Goal: Navigation & Orientation: Find specific page/section

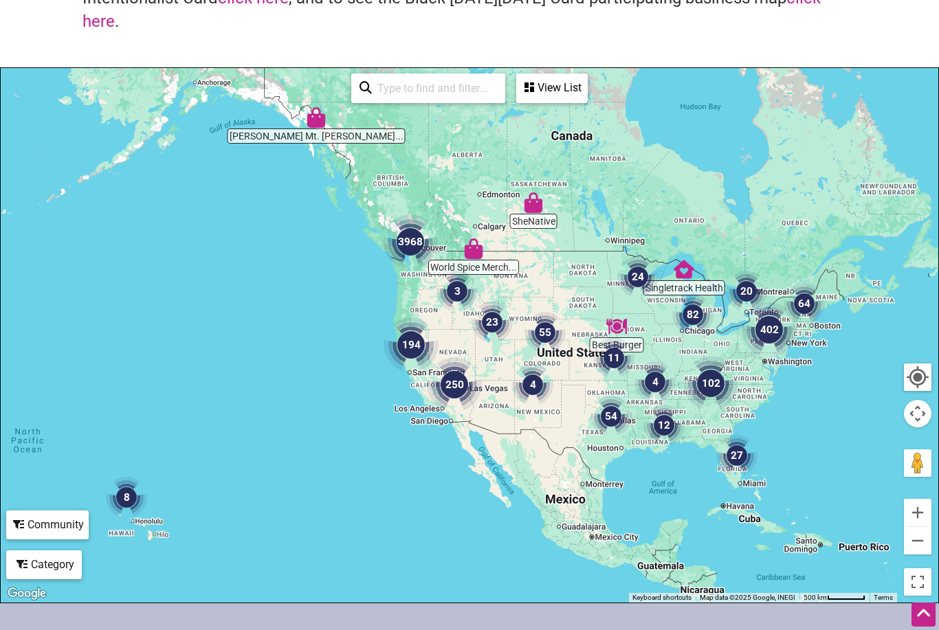
scroll to position [141, 0]
click at [409, 243] on img "3968" at bounding box center [410, 242] width 66 height 66
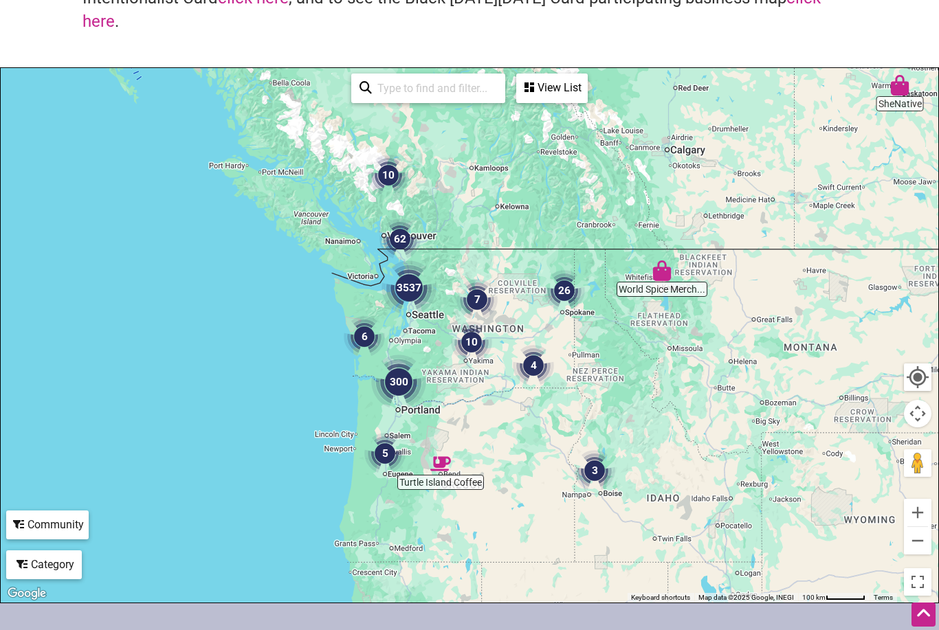
click at [411, 289] on img "3537" at bounding box center [409, 288] width 66 height 66
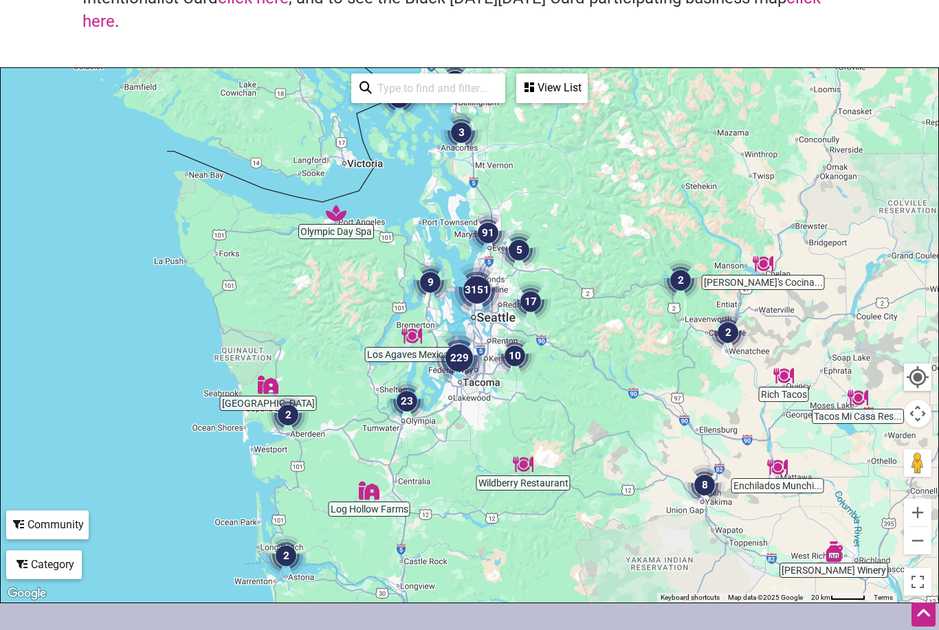
click at [478, 300] on img "3151" at bounding box center [477, 290] width 66 height 66
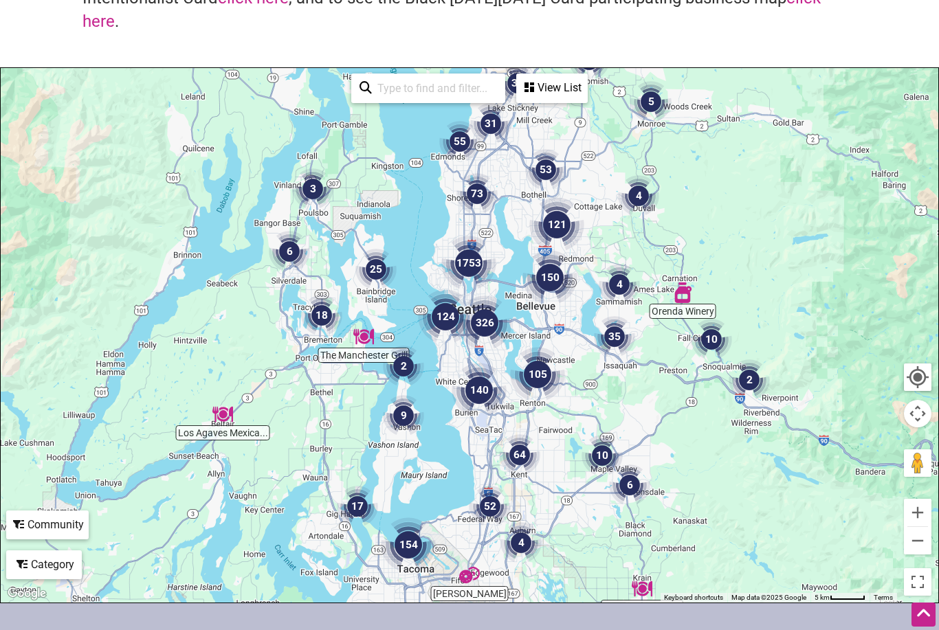
click at [480, 281] on img "1753" at bounding box center [469, 263] width 66 height 66
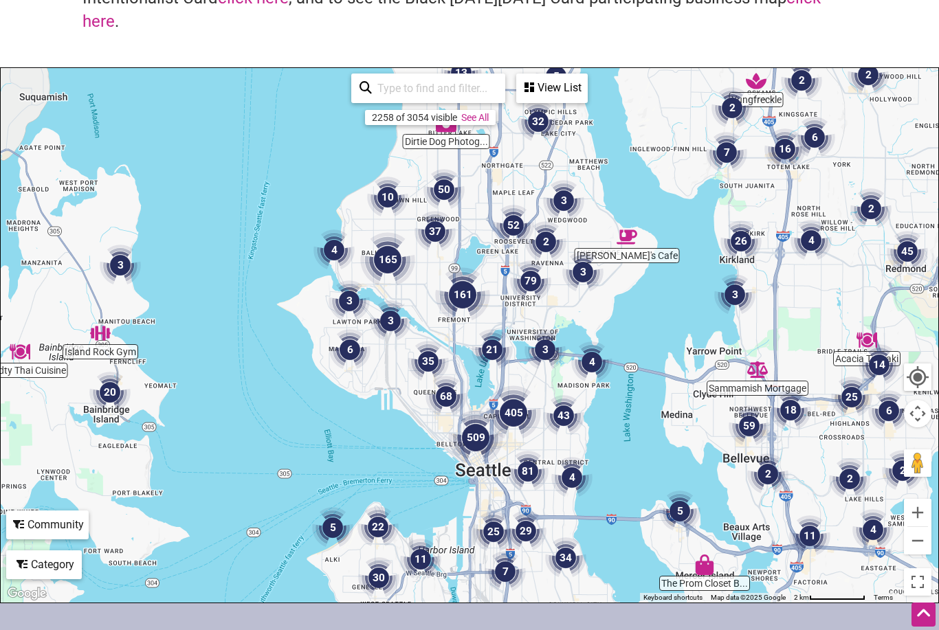
click at [478, 391] on div "To navigate, press the arrow keys." at bounding box center [469, 335] width 937 height 535
click at [458, 298] on img "161" at bounding box center [462, 295] width 66 height 66
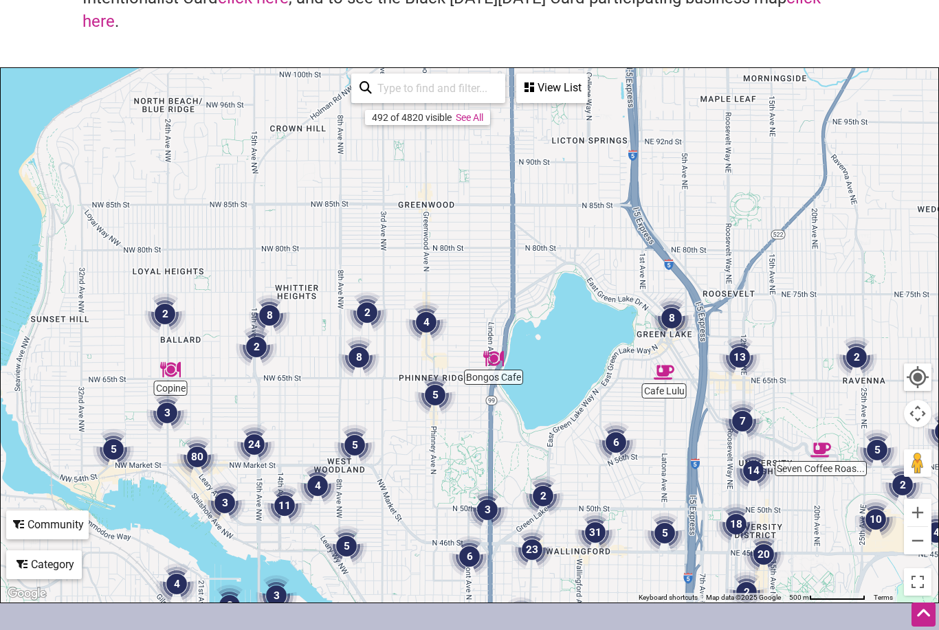
drag, startPoint x: 395, startPoint y: 190, endPoint x: 493, endPoint y: 449, distance: 276.2
click at [493, 449] on div "To navigate, press the arrow keys." at bounding box center [469, 335] width 937 height 535
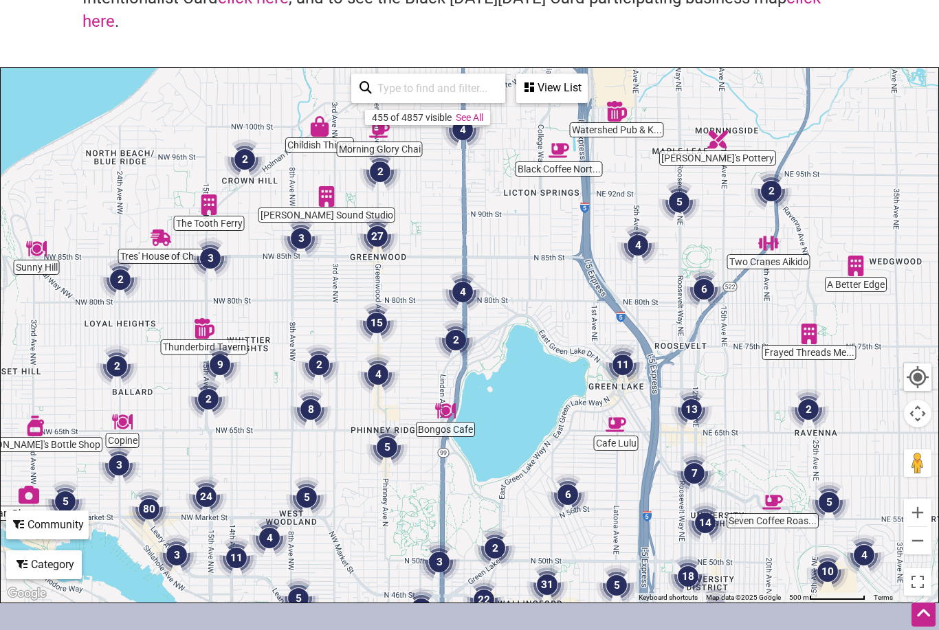
drag, startPoint x: 439, startPoint y: 317, endPoint x: 388, endPoint y: 373, distance: 75.8
click at [388, 373] on img "4" at bounding box center [378, 374] width 52 height 52
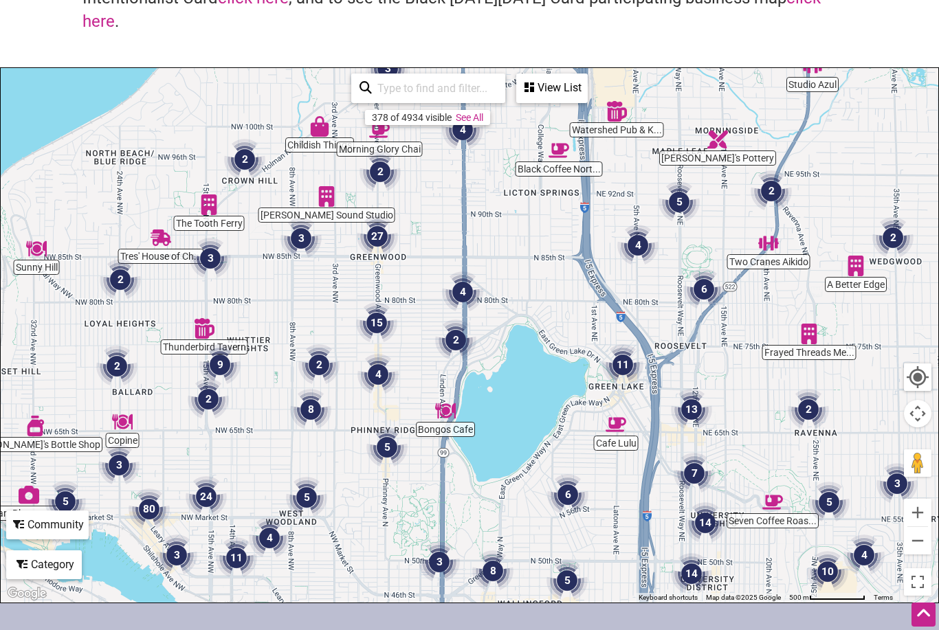
click at [379, 241] on img "27" at bounding box center [377, 236] width 52 height 52
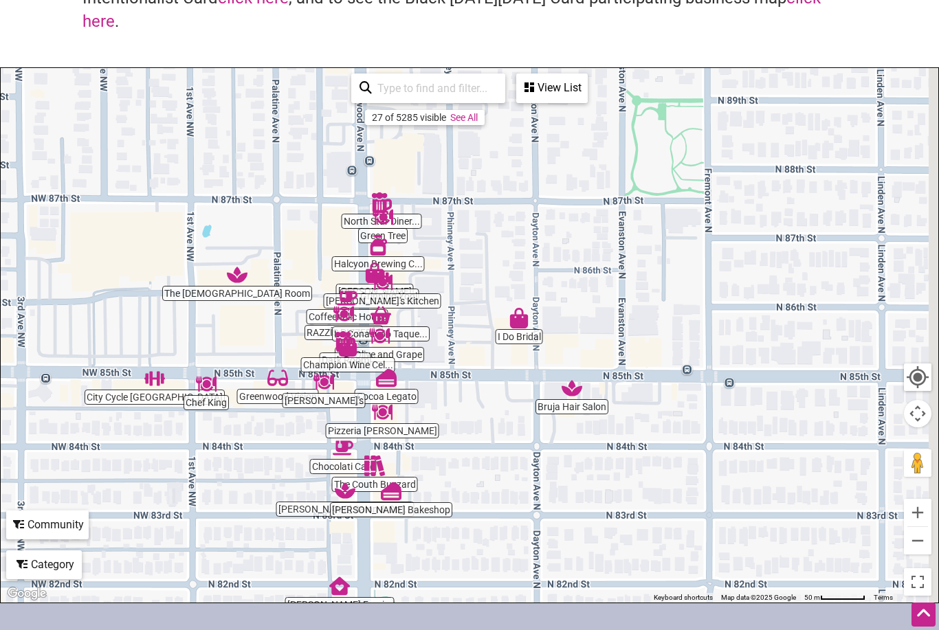
drag, startPoint x: 561, startPoint y: 246, endPoint x: 454, endPoint y: 361, distance: 157.5
click at [454, 361] on div "To navigate, press the arrow keys." at bounding box center [469, 335] width 937 height 535
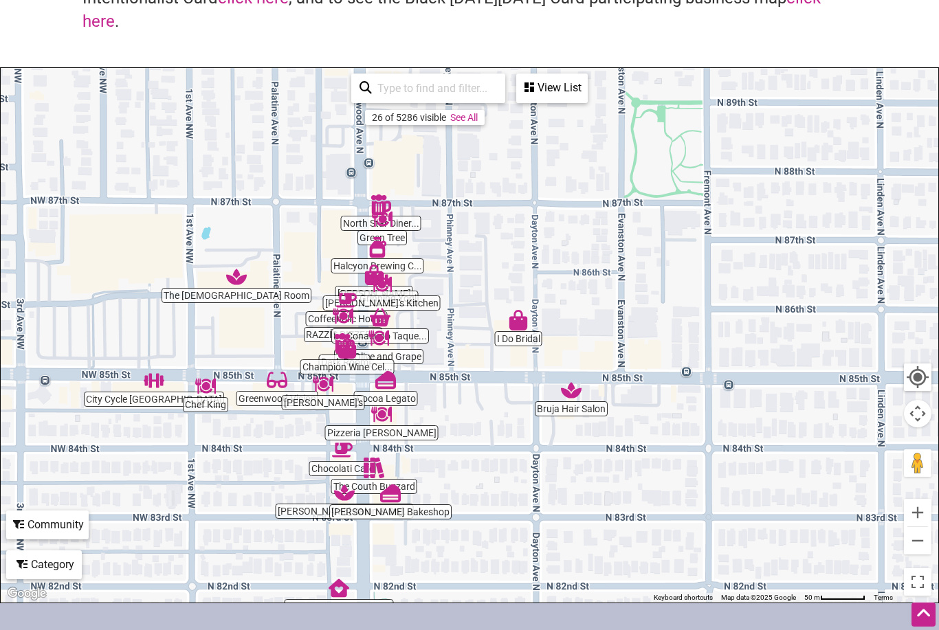
click at [385, 381] on img "Cocoa Legato" at bounding box center [386, 380] width 32 height 32
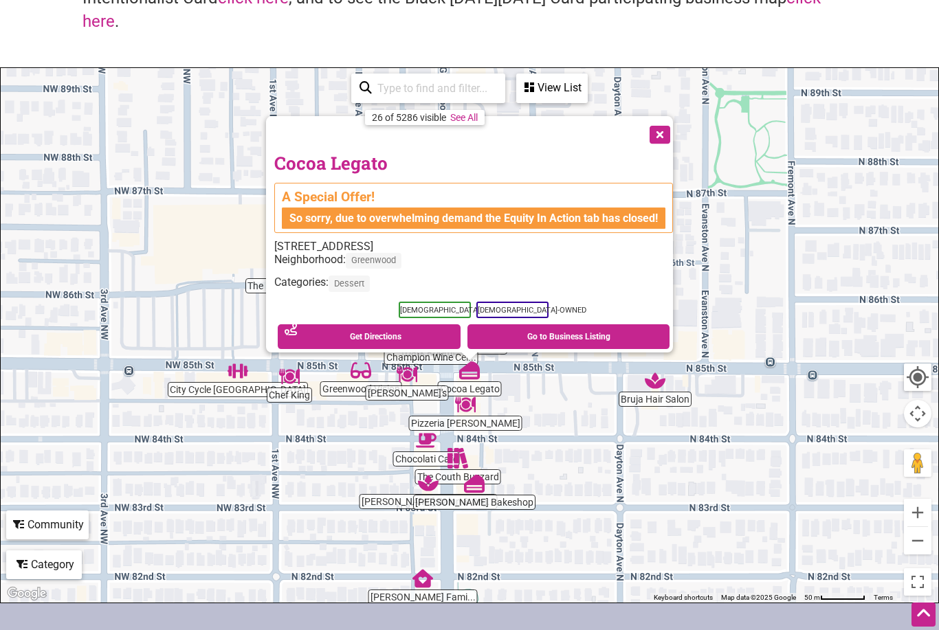
click at [582, 208] on div "So sorry, due to overwhelming demand the Equity In Action tab has closed!" at bounding box center [473, 218] width 383 height 21
click at [665, 124] on button "Close" at bounding box center [658, 133] width 34 height 34
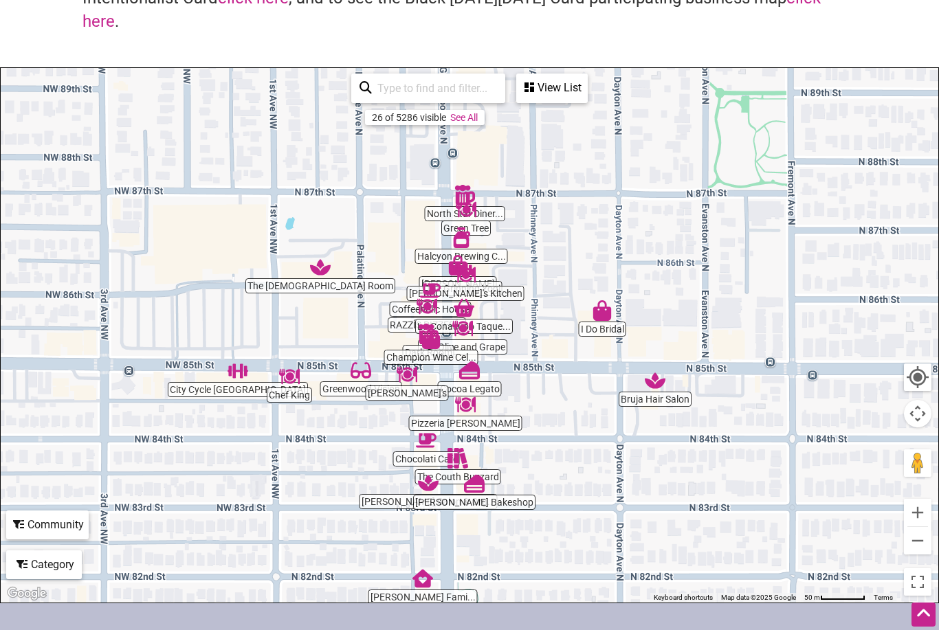
click at [451, 314] on img "The Olive and Grape" at bounding box center [463, 329] width 32 height 32
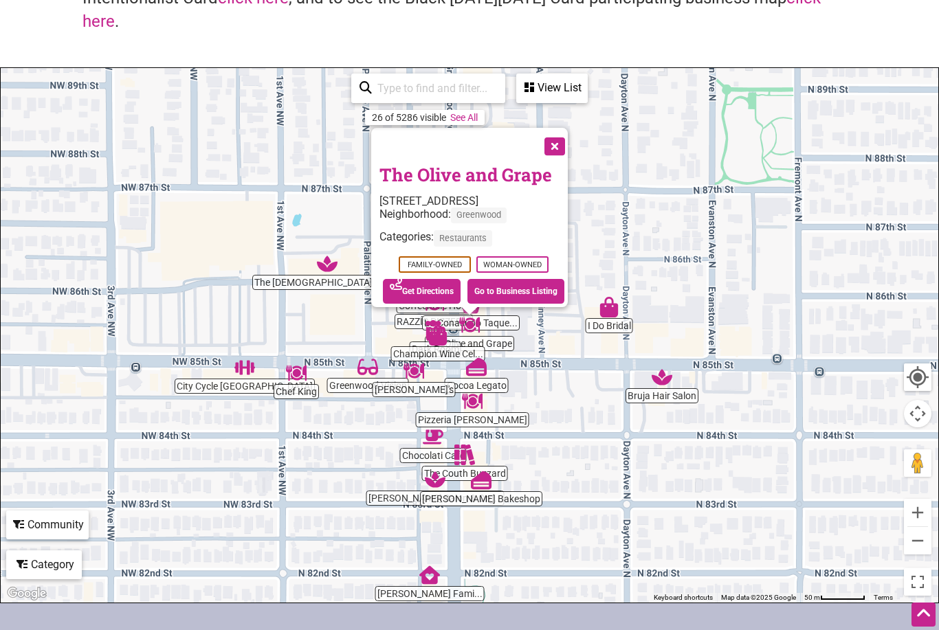
click at [563, 142] on button "Close" at bounding box center [553, 145] width 34 height 34
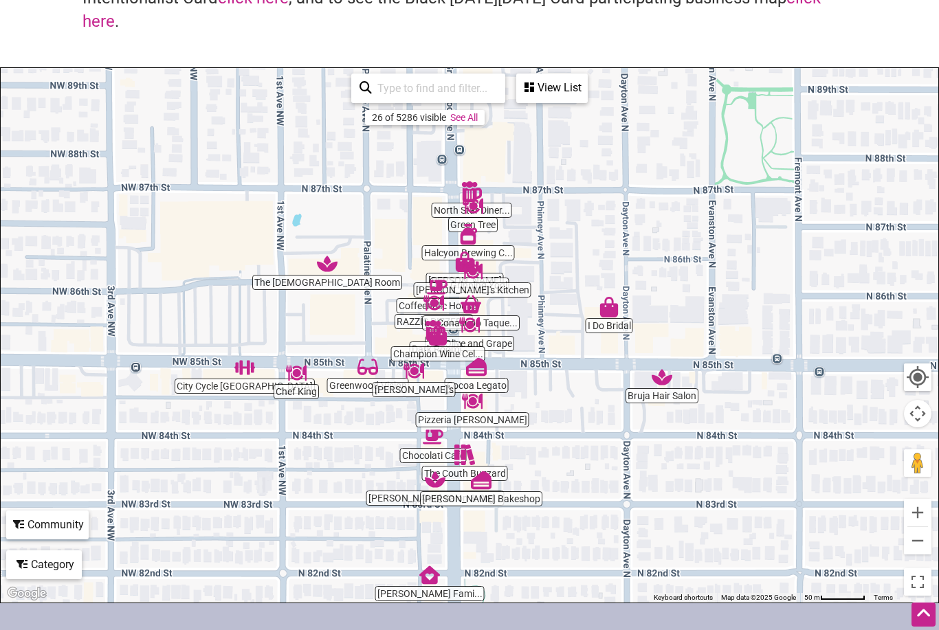
click at [475, 407] on img "Pizzeria La Rocca" at bounding box center [472, 401] width 32 height 32
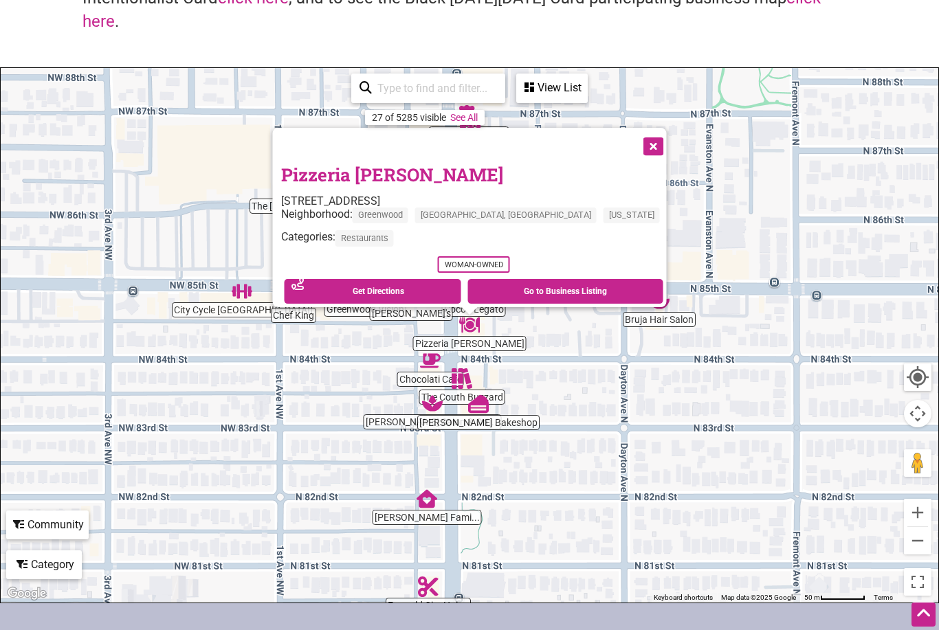
click at [635, 139] on button "Close" at bounding box center [652, 145] width 34 height 34
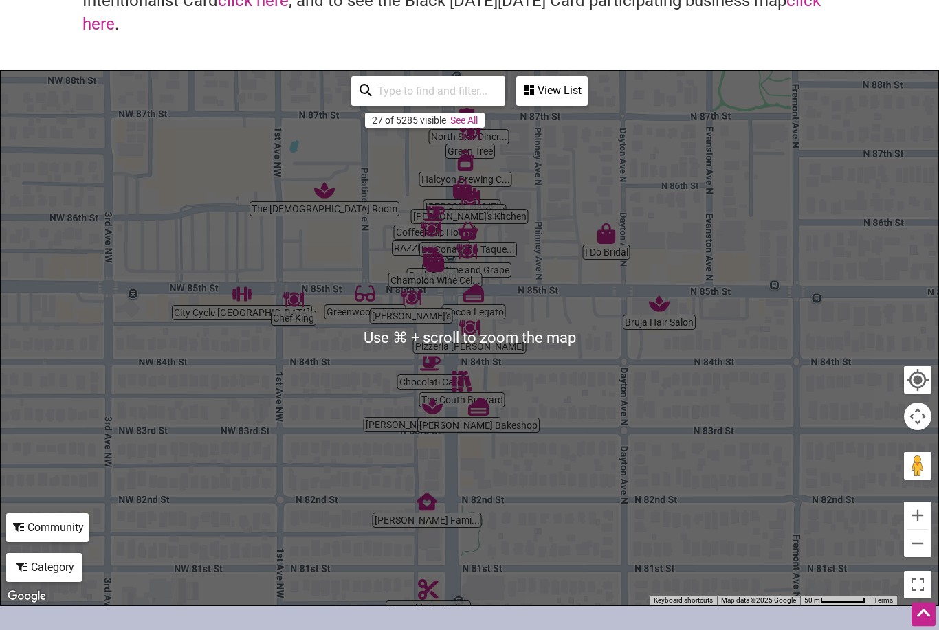
scroll to position [126, 0]
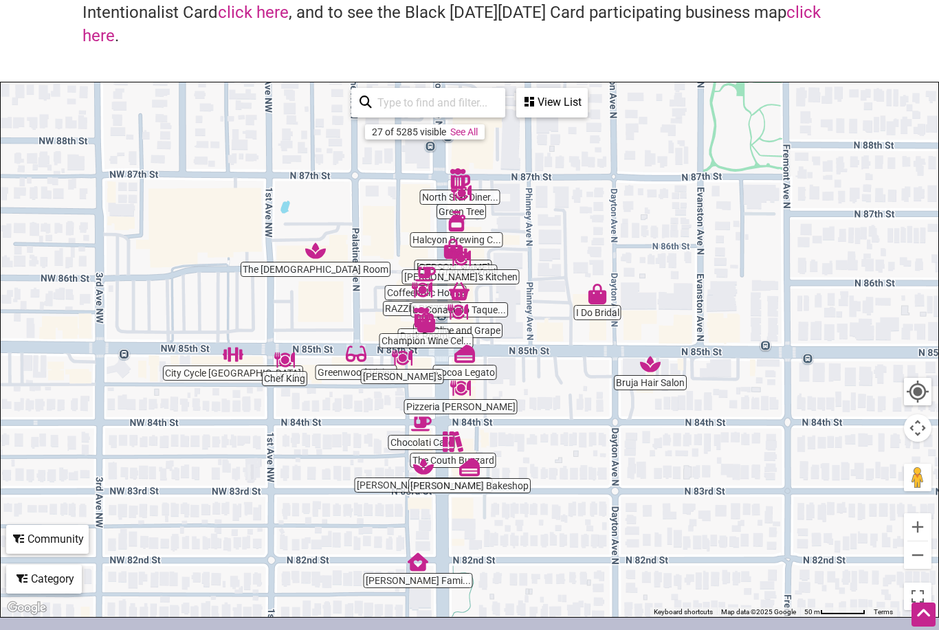
drag, startPoint x: 438, startPoint y: 392, endPoint x: 429, endPoint y: 442, distance: 51.1
click at [429, 442] on div "To navigate, press the arrow keys." at bounding box center [469, 349] width 937 height 535
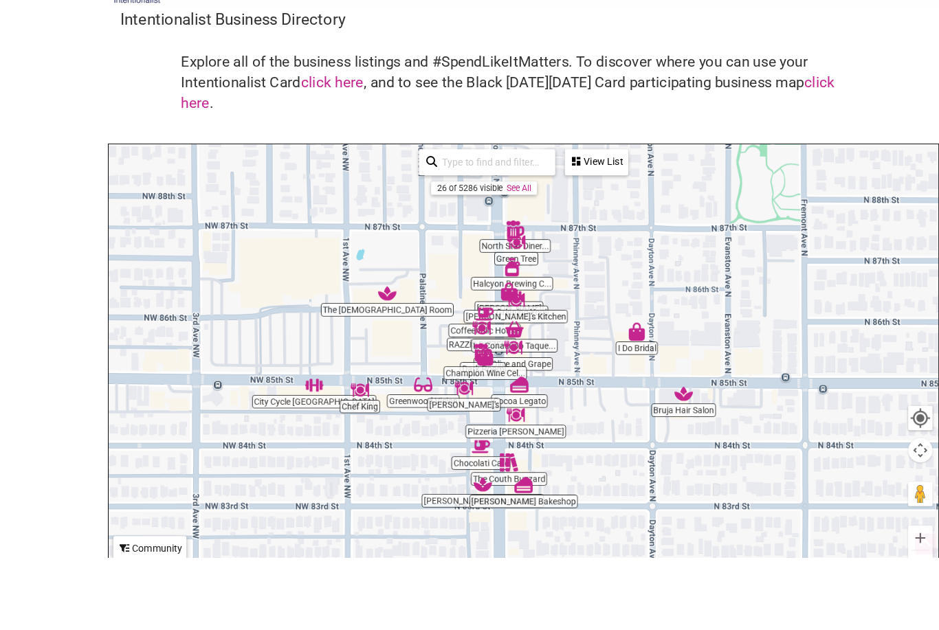
scroll to position [170, 0]
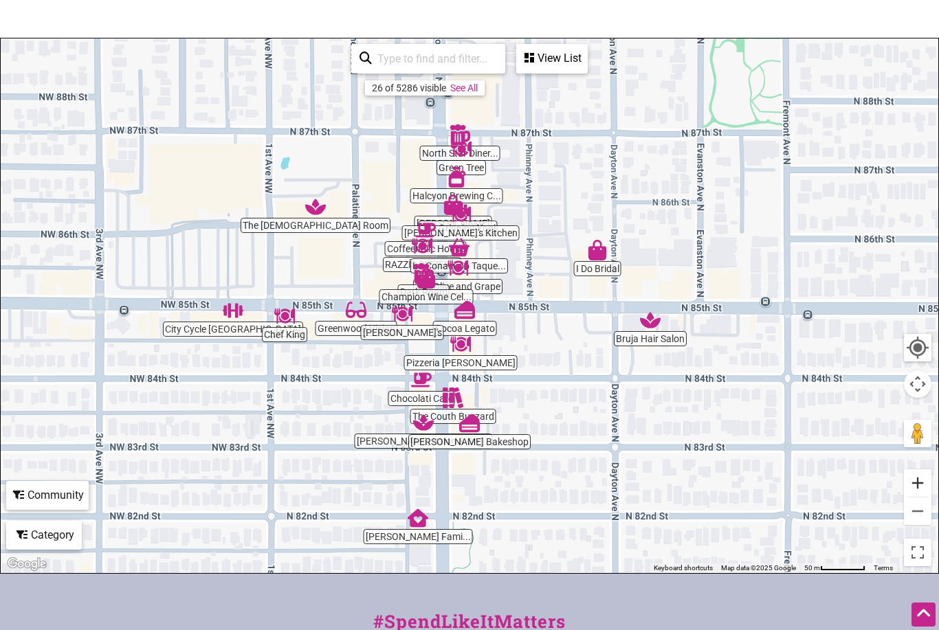
click at [915, 482] on button "Zoom in" at bounding box center [917, 482] width 27 height 27
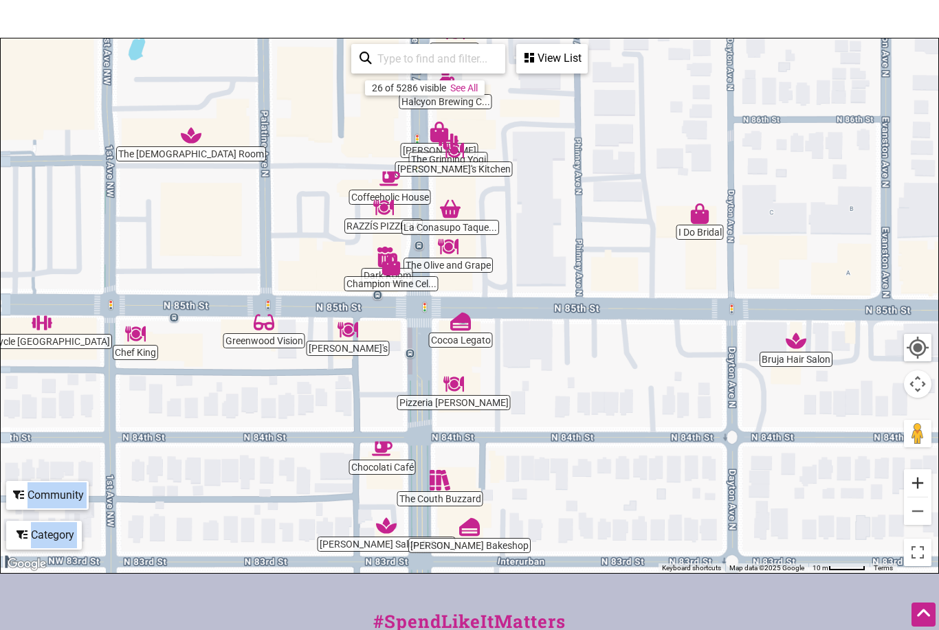
click at [915, 482] on button "Zoom in" at bounding box center [917, 482] width 27 height 27
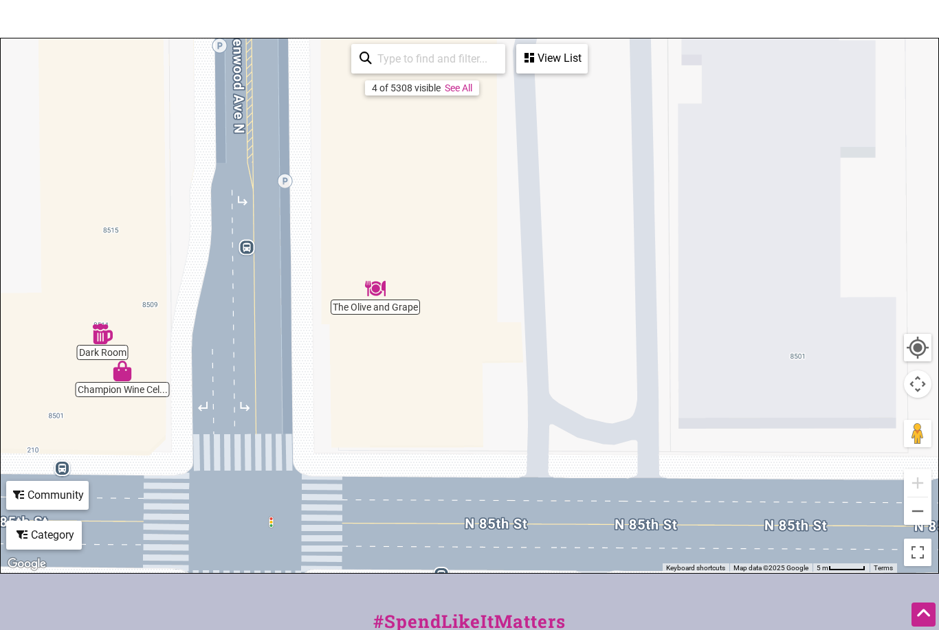
drag, startPoint x: 407, startPoint y: 205, endPoint x: 415, endPoint y: 419, distance: 213.8
click at [415, 419] on div "To navigate, press the arrow keys." at bounding box center [469, 305] width 937 height 535
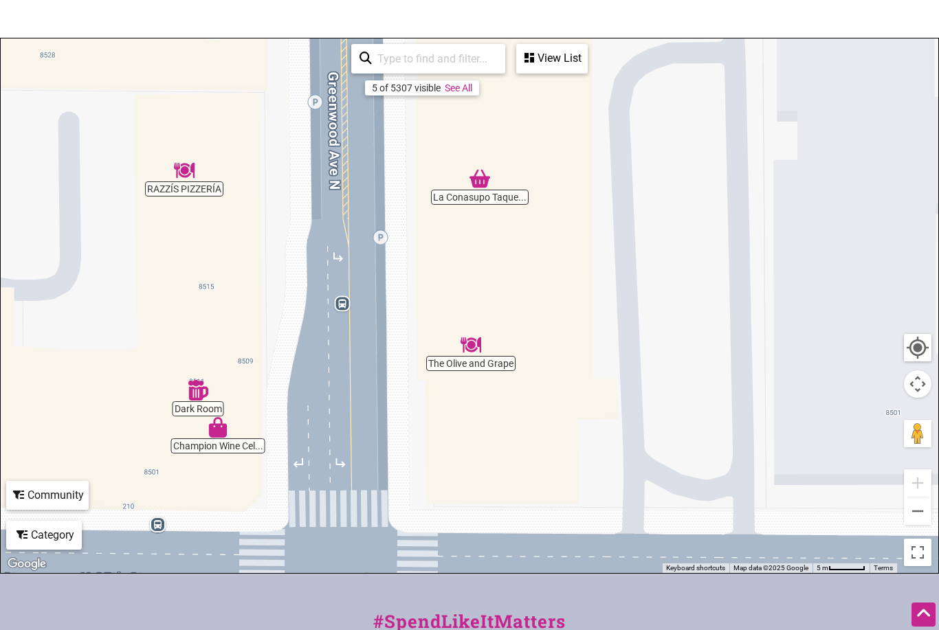
drag, startPoint x: 392, startPoint y: 205, endPoint x: 480, endPoint y: 265, distance: 106.3
click at [480, 265] on div "To navigate, press the arrow keys." at bounding box center [469, 305] width 937 height 535
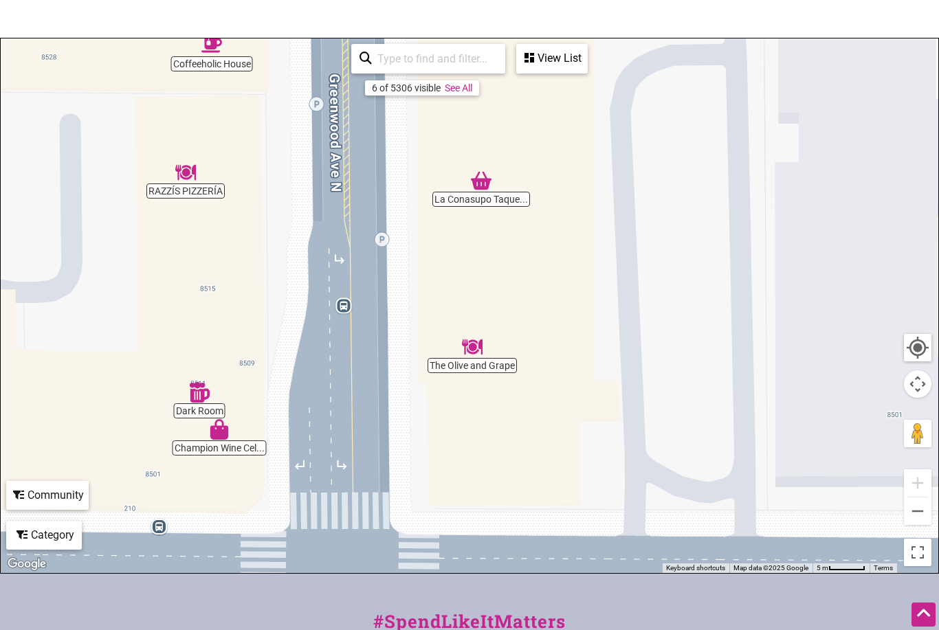
click at [175, 395] on div "To navigate, press the arrow keys." at bounding box center [469, 305] width 937 height 535
click at [193, 394] on img "Dark Room" at bounding box center [199, 393] width 32 height 32
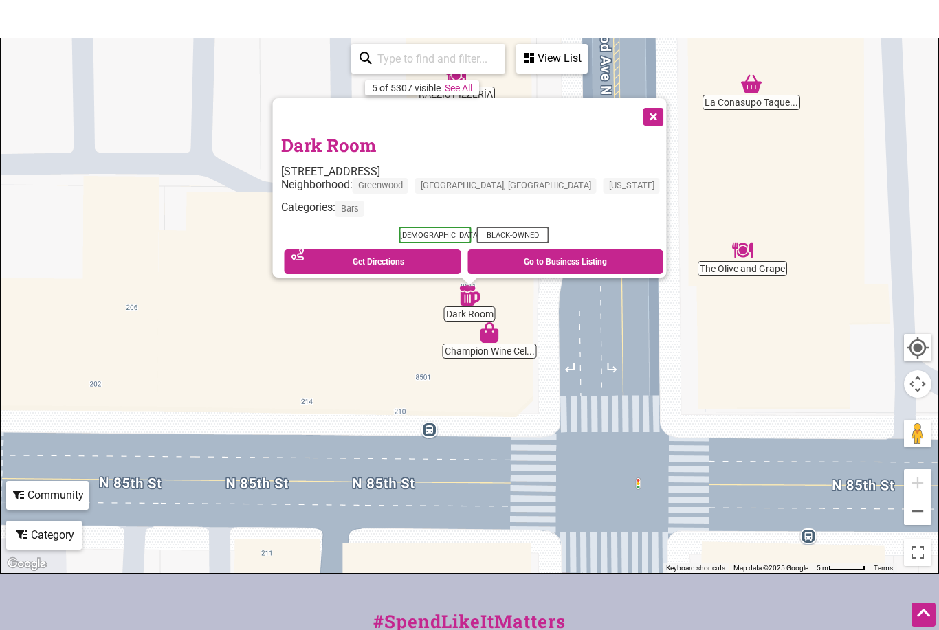
click at [635, 105] on button "Close" at bounding box center [652, 115] width 34 height 34
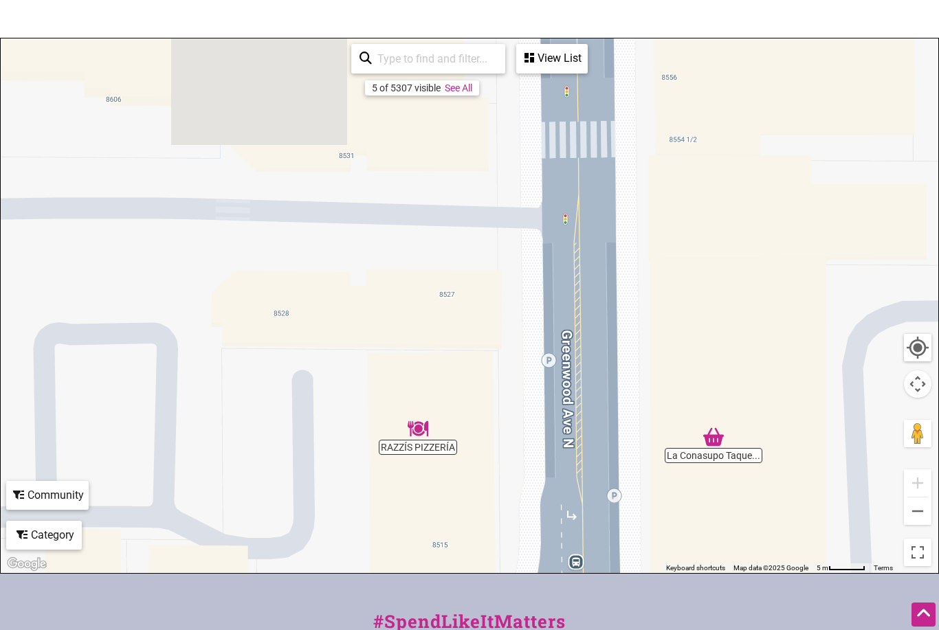
drag, startPoint x: 680, startPoint y: 249, endPoint x: 657, endPoint y: 517, distance: 268.9
click at [657, 517] on div "To navigate, press the arrow keys." at bounding box center [469, 305] width 937 height 535
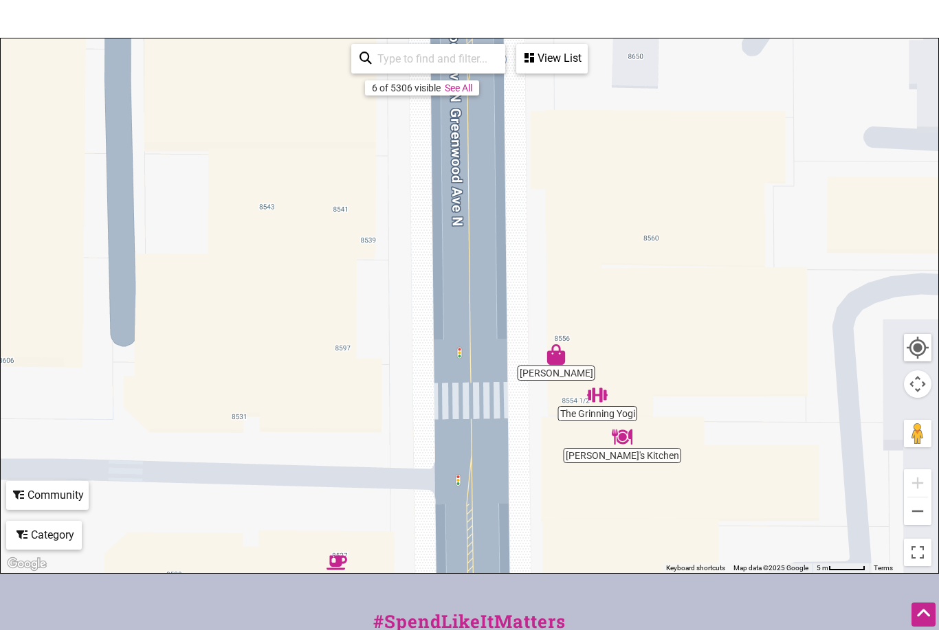
drag, startPoint x: 687, startPoint y: 219, endPoint x: 580, endPoint y: 478, distance: 279.7
click at [580, 478] on div "To navigate, press the arrow keys." at bounding box center [469, 305] width 937 height 535
click at [603, 392] on img "The Grinning Yogi" at bounding box center [597, 395] width 32 height 32
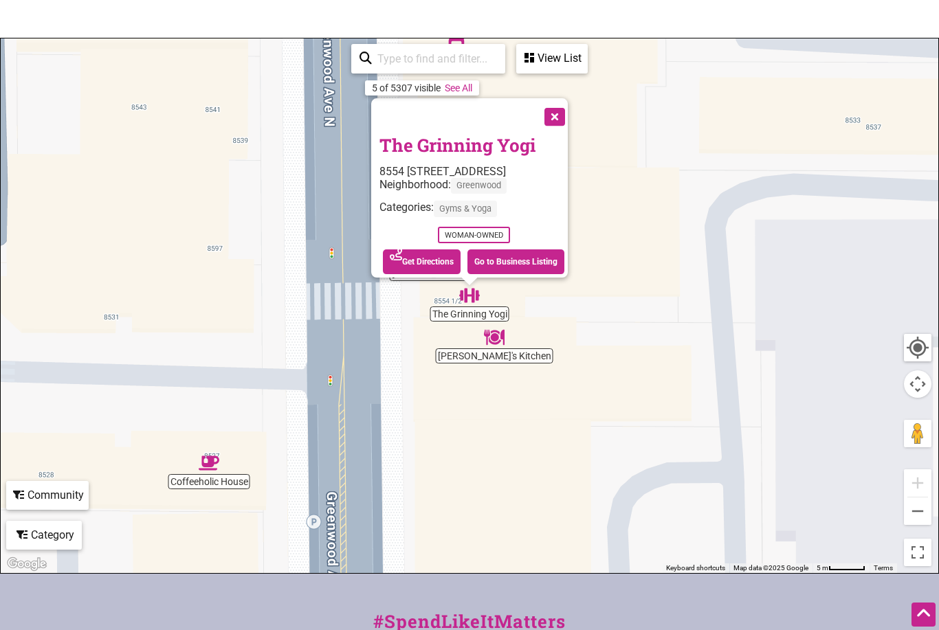
click at [570, 112] on button "Close" at bounding box center [553, 115] width 34 height 34
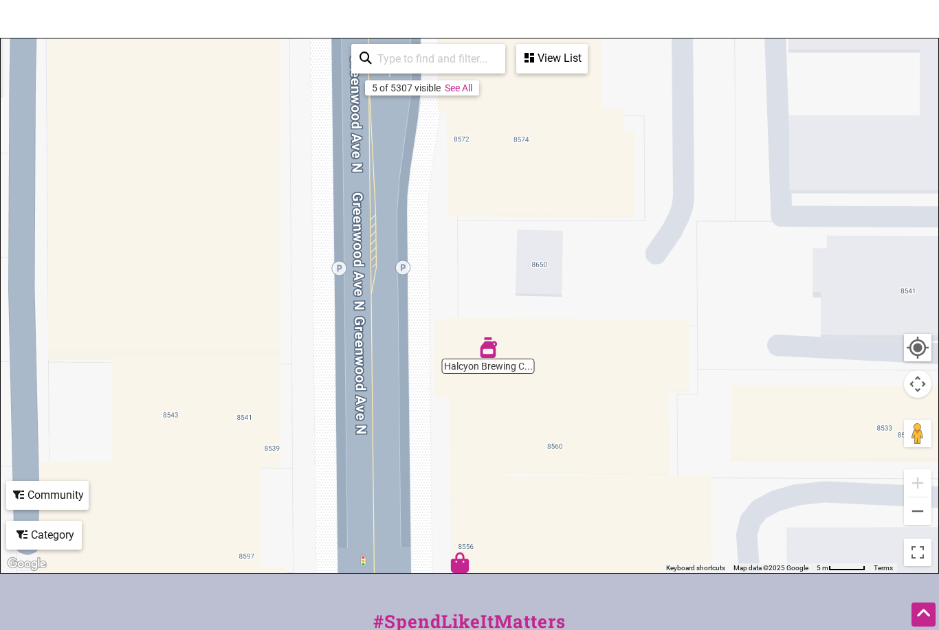
drag, startPoint x: 506, startPoint y: 127, endPoint x: 537, endPoint y: 435, distance: 309.4
click at [537, 435] on div "To navigate, press the arrow keys." at bounding box center [469, 305] width 937 height 535
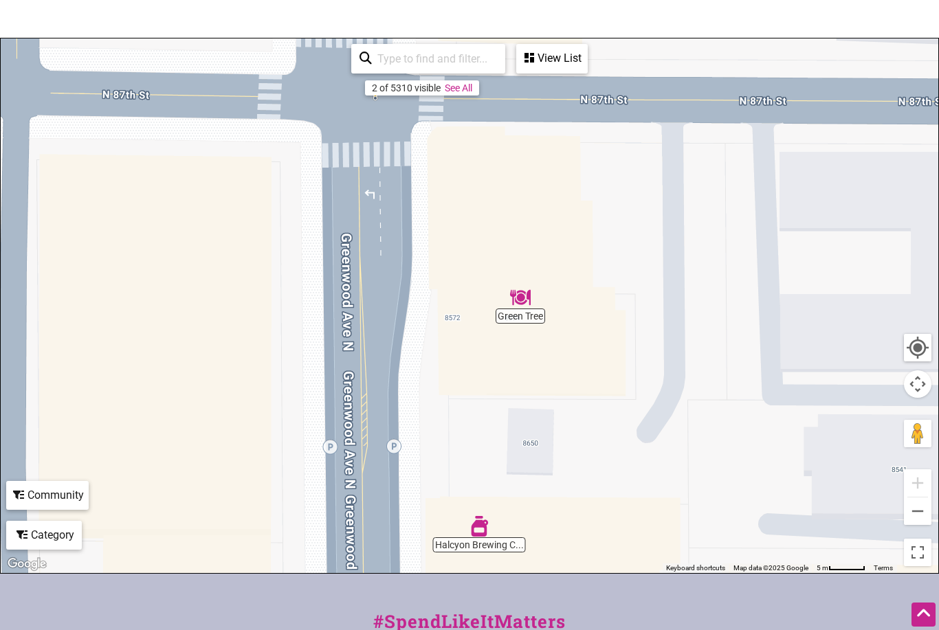
drag, startPoint x: 503, startPoint y: 211, endPoint x: 494, endPoint y: 399, distance: 188.5
click at [494, 399] on div "To navigate, press the arrow keys." at bounding box center [469, 305] width 937 height 535
click at [522, 300] on img "Green Tree" at bounding box center [520, 298] width 32 height 32
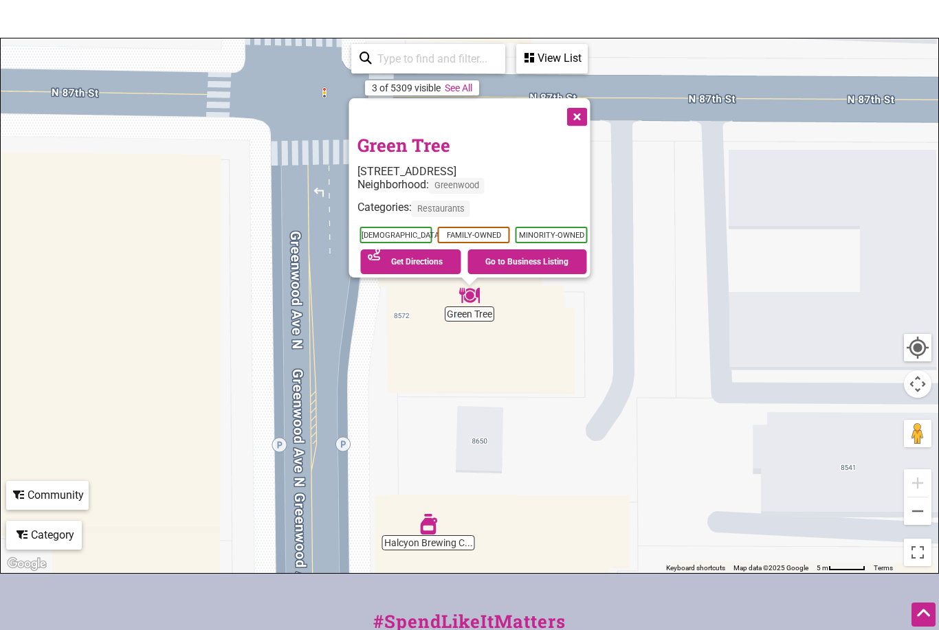
click at [575, 112] on button "Close" at bounding box center [576, 115] width 34 height 34
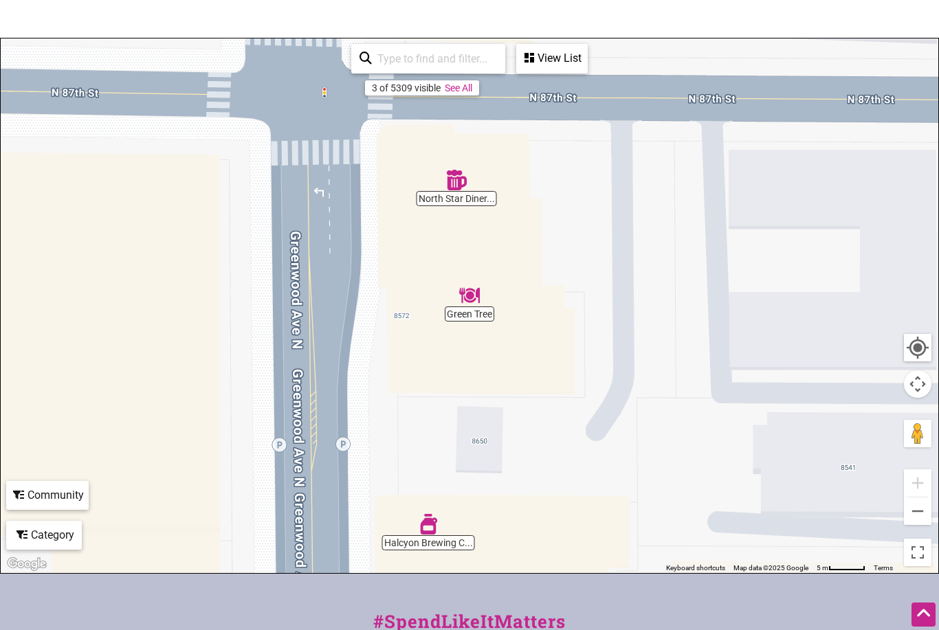
click at [458, 169] on img "North Star Diner & Shanghai Room" at bounding box center [456, 180] width 32 height 32
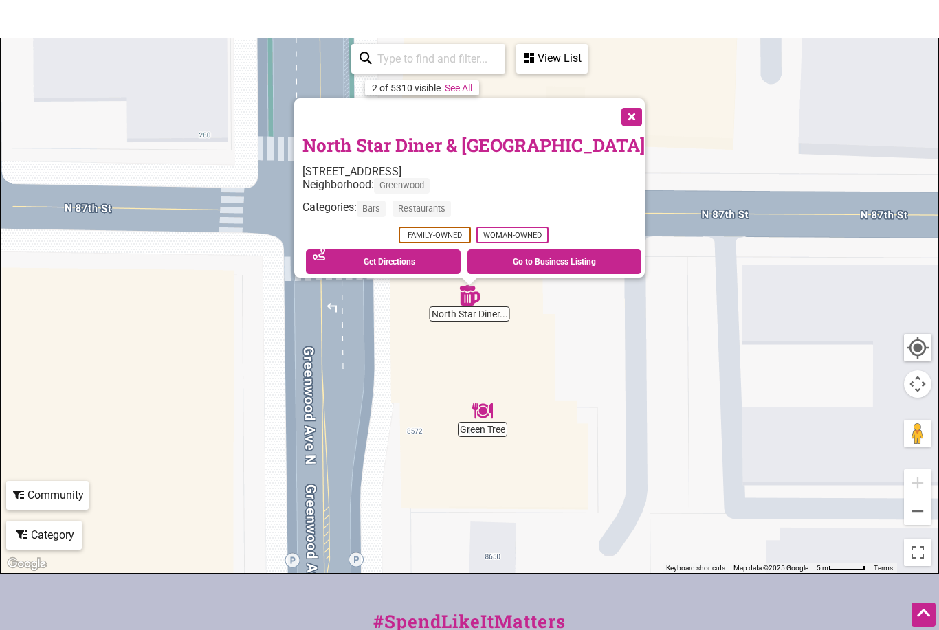
click at [615, 110] on button "Close" at bounding box center [630, 115] width 34 height 34
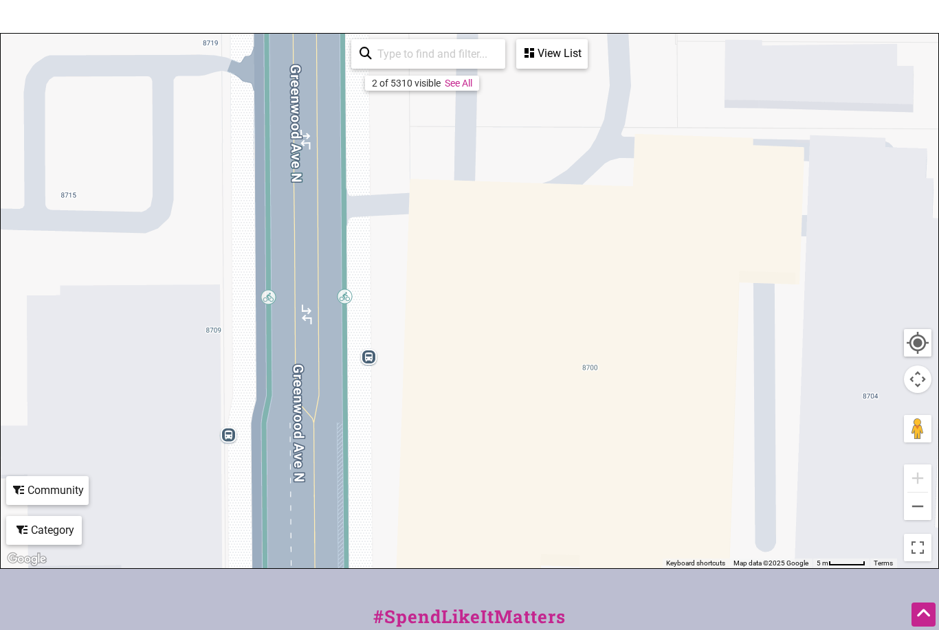
drag, startPoint x: 560, startPoint y: 162, endPoint x: 554, endPoint y: 629, distance: 467.3
click at [554, 628] on div "Intentionalist Spend like it matters 0 Add a Business Map Blog Store Offers Int…" at bounding box center [469, 369] width 939 height 1089
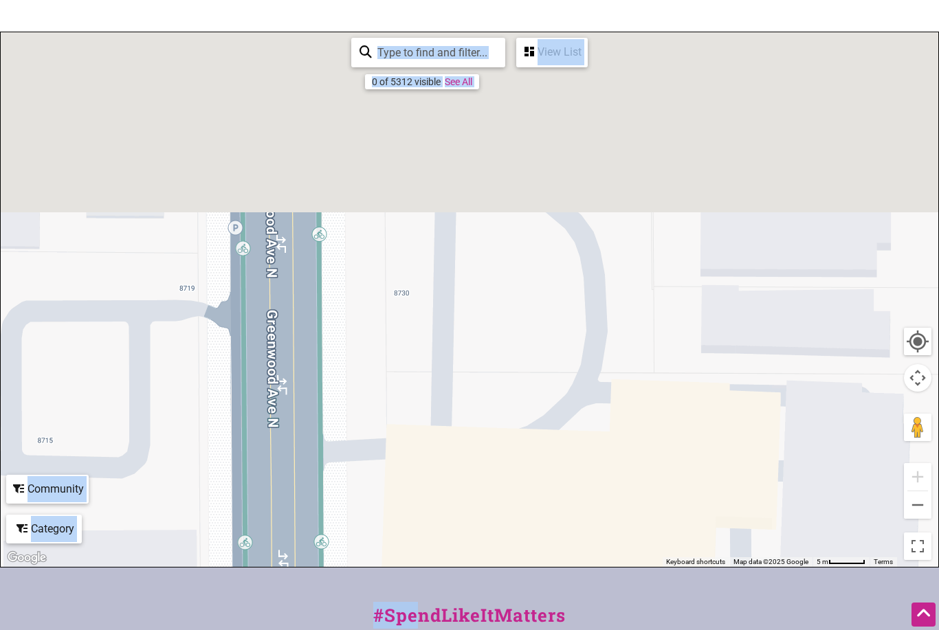
drag, startPoint x: 508, startPoint y: 306, endPoint x: 482, endPoint y: 587, distance: 282.2
click at [482, 587] on div "Intentionalist Spend like it matters 0 Add a Business Map Blog Store Offers Int…" at bounding box center [469, 367] width 939 height 1089
